Goal: Communication & Community: Answer question/provide support

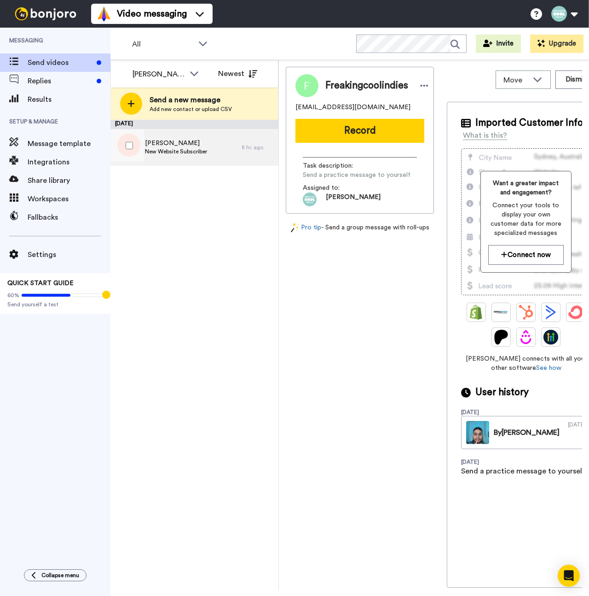
click at [186, 156] on div "George New Website Subscriber" at bounding box center [176, 147] width 62 height 17
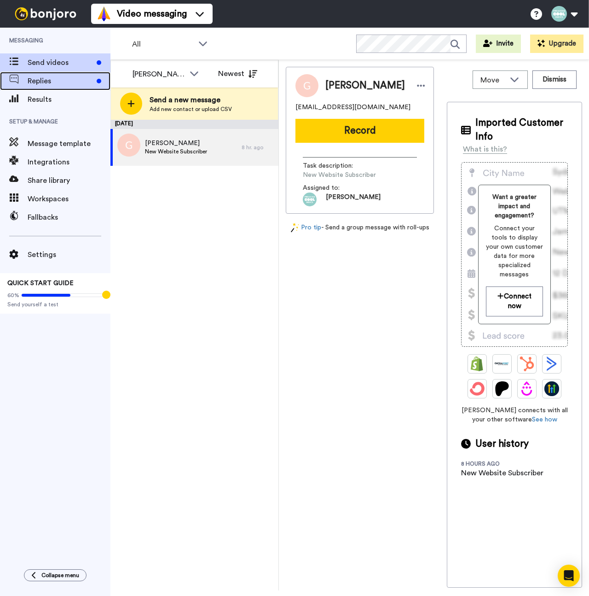
click at [61, 76] on span "Replies" at bounding box center [60, 80] width 65 height 11
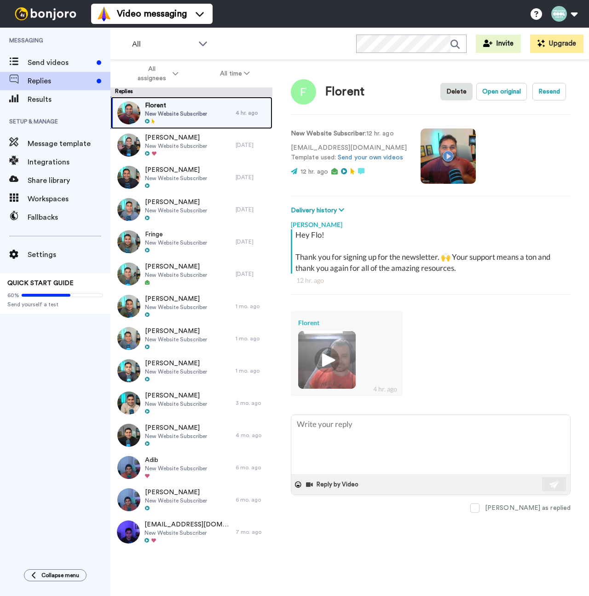
click at [181, 119] on div at bounding box center [176, 121] width 62 height 6
click at [332, 368] on img at bounding box center [326, 359] width 25 height 25
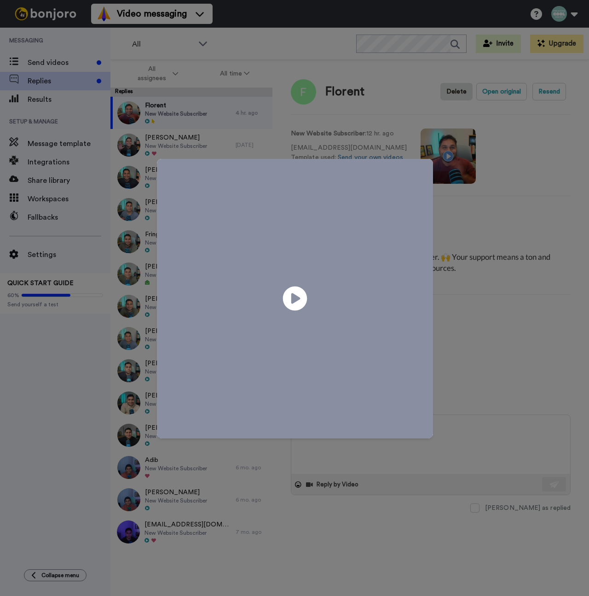
click at [290, 301] on icon "Play/Pause" at bounding box center [295, 299] width 24 height 44
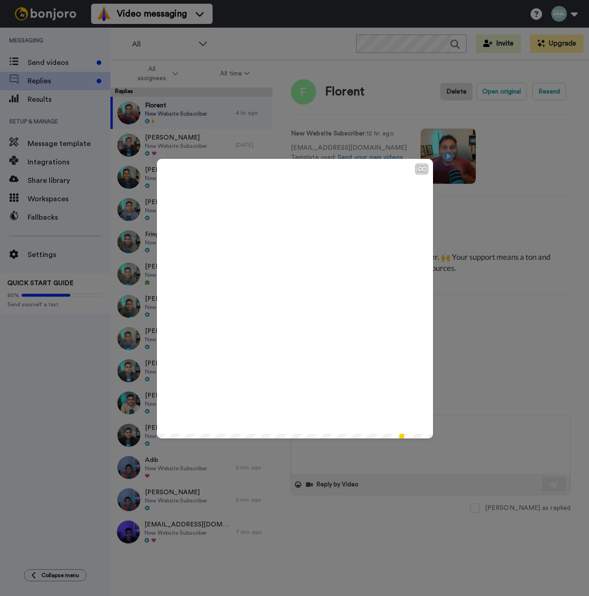
click at [475, 438] on div "CC Play/Pause We're gonna keep in touch in any way, I think. 0:53 / 0:55" at bounding box center [294, 298] width 589 height 596
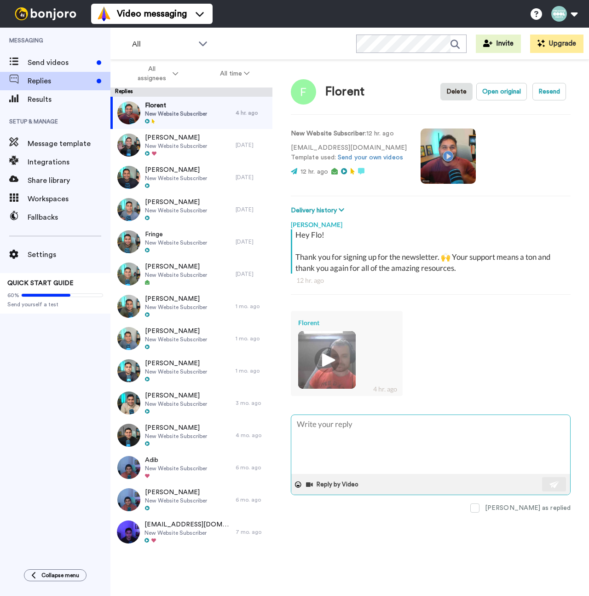
click at [464, 443] on textarea at bounding box center [430, 444] width 279 height 59
click at [326, 479] on button "Reply by Video" at bounding box center [333, 484] width 56 height 14
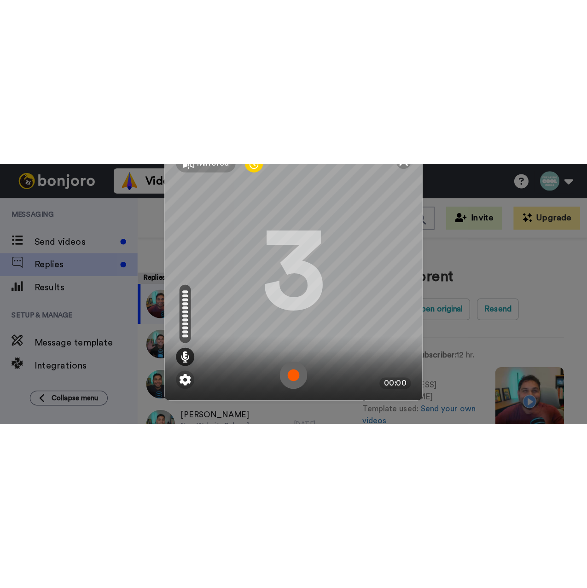
scroll to position [75, 0]
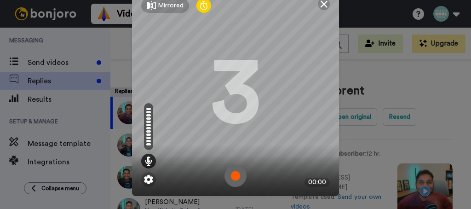
click at [236, 171] on img at bounding box center [236, 176] width 22 height 22
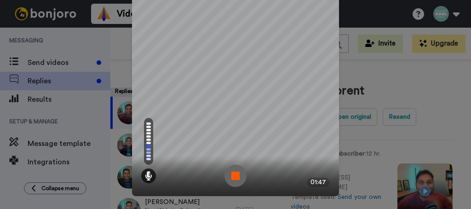
click at [233, 179] on img at bounding box center [236, 176] width 22 height 22
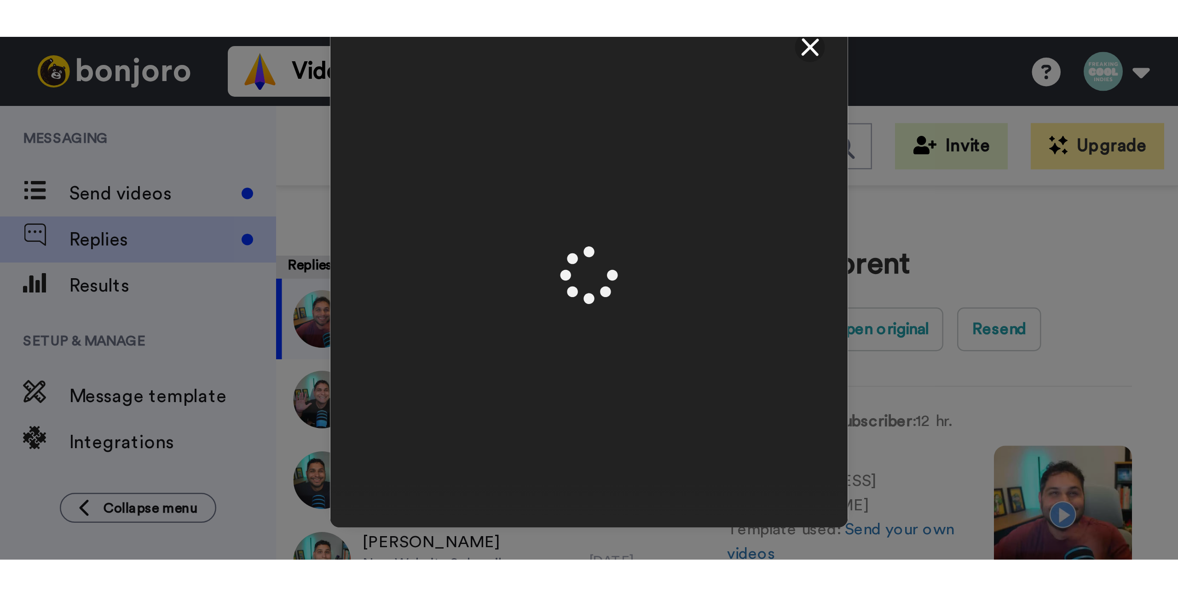
scroll to position [0, 0]
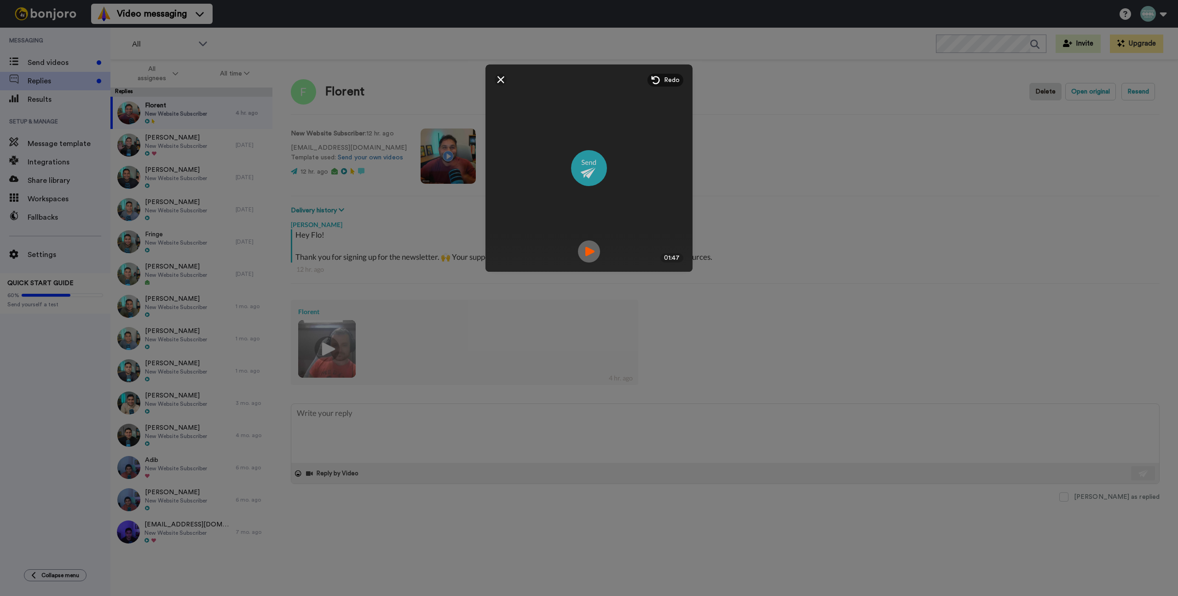
click at [581, 171] on img at bounding box center [589, 168] width 36 height 36
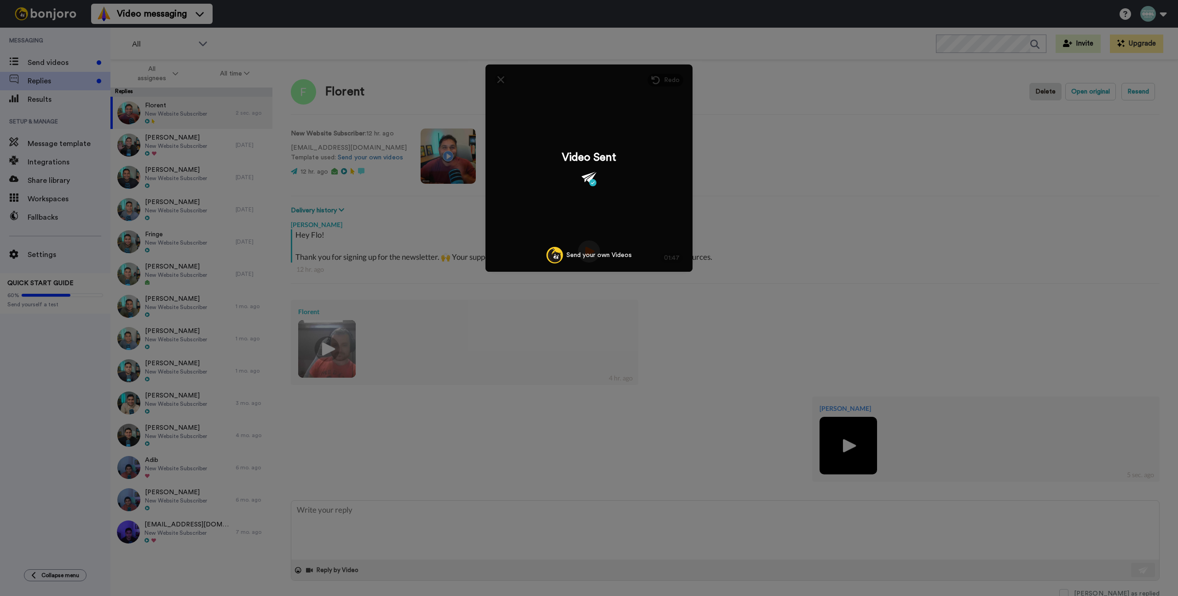
click at [529, 432] on div "Mirrored Redo 3 01:47 Video Sent Send your own Videos" at bounding box center [589, 298] width 1178 height 596
type textarea "x"
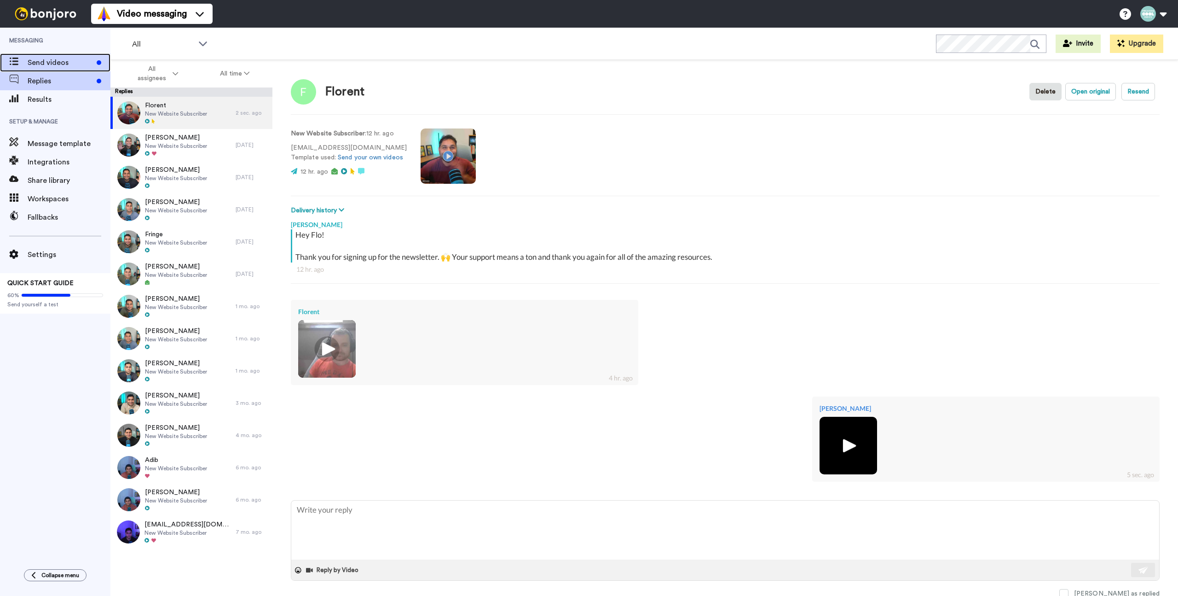
click at [64, 69] on div "Send videos" at bounding box center [55, 62] width 110 height 18
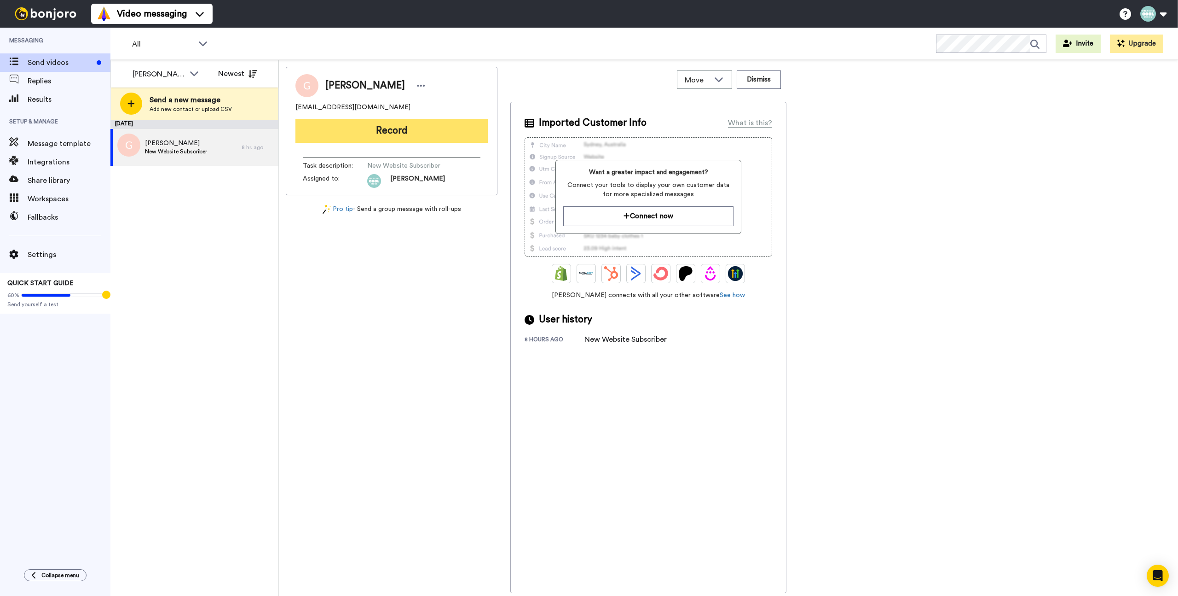
click at [334, 135] on button "Record" at bounding box center [392, 131] width 192 height 24
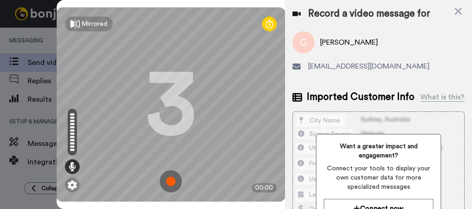
click at [162, 173] on img at bounding box center [171, 181] width 22 height 22
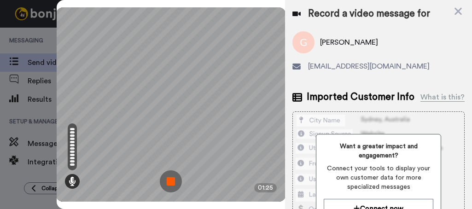
click at [168, 170] on img at bounding box center [171, 181] width 22 height 22
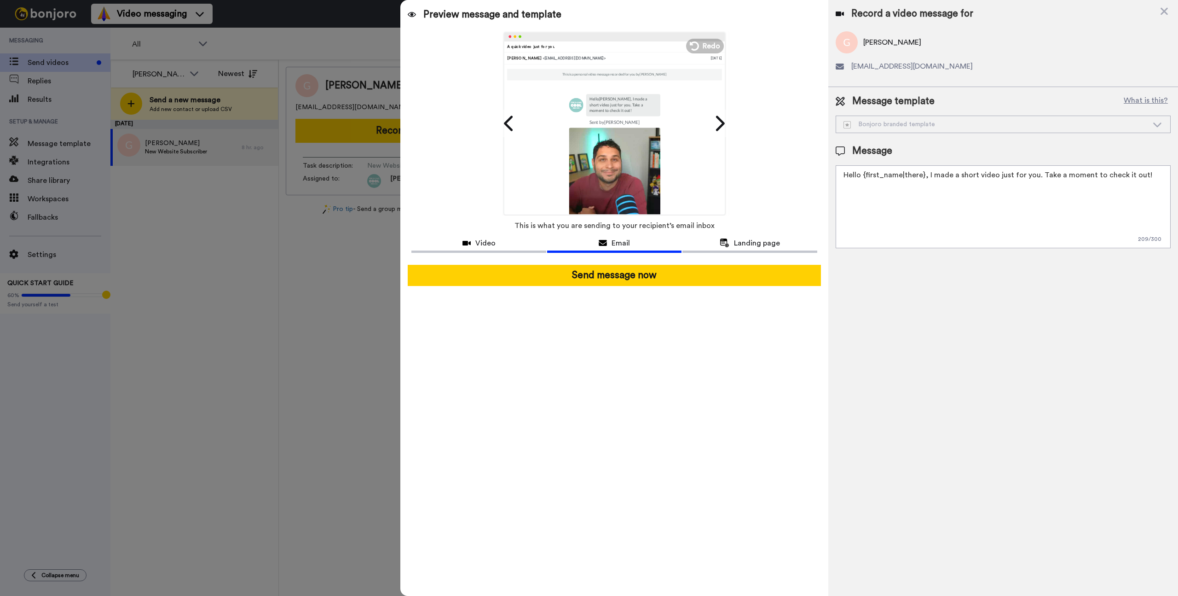
click at [913, 184] on textarea "Hello {first_name|there}, I made a short video just for you. Take a moment to c…" at bounding box center [1003, 206] width 335 height 83
click at [913, 181] on textarea "Hello {first_name|there}, I made a short video just for you. Take a moment to c…" at bounding box center [1003, 206] width 335 height 83
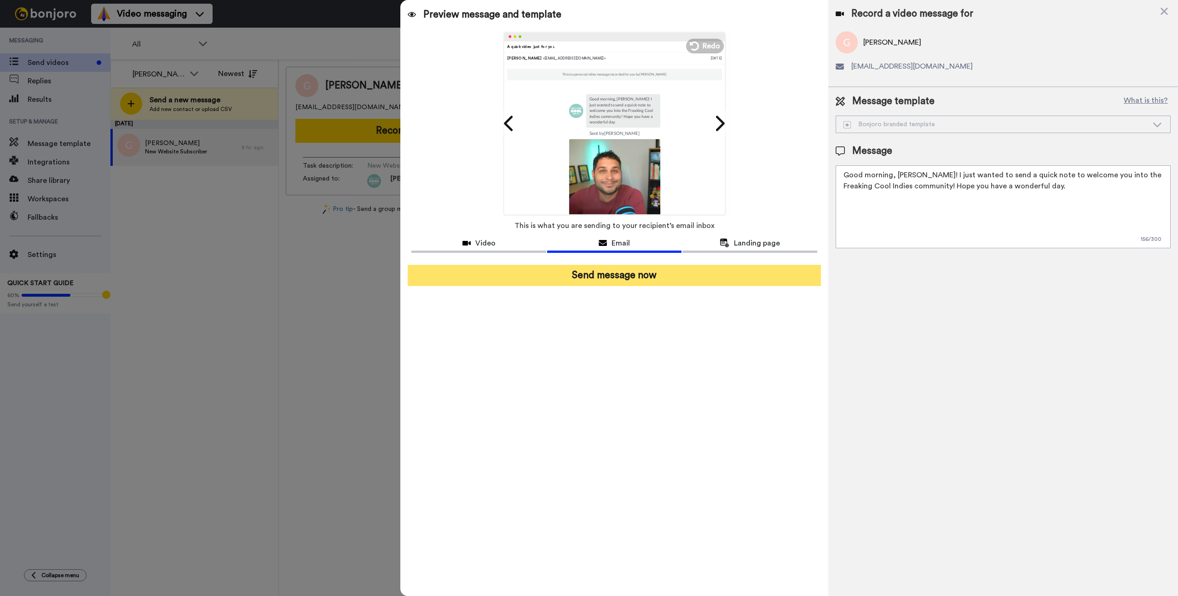
type textarea "Good morning, George! I just wanted to send a quick note to welcome you into th…"
click at [731, 277] on button "Send message now" at bounding box center [614, 275] width 413 height 21
